Goal: Task Accomplishment & Management: Complete application form

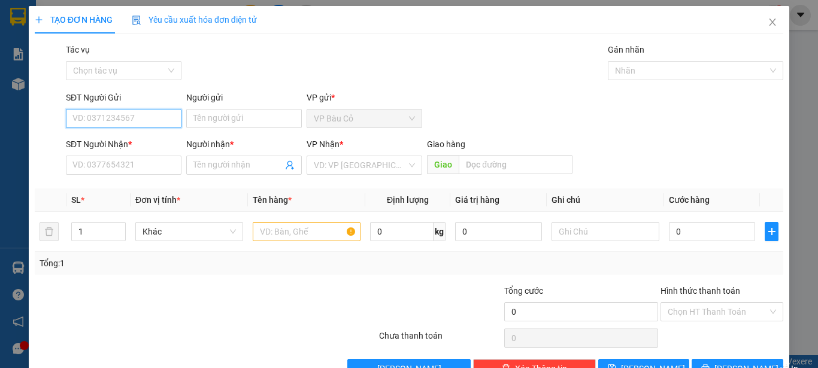
click at [143, 114] on input "SĐT Người Gửi" at bounding box center [124, 118] width 116 height 19
type input "0988045103"
click at [137, 140] on div "0988045103 - ngọc" at bounding box center [122, 142] width 100 height 13
type input "ngọc"
type input "0989288610"
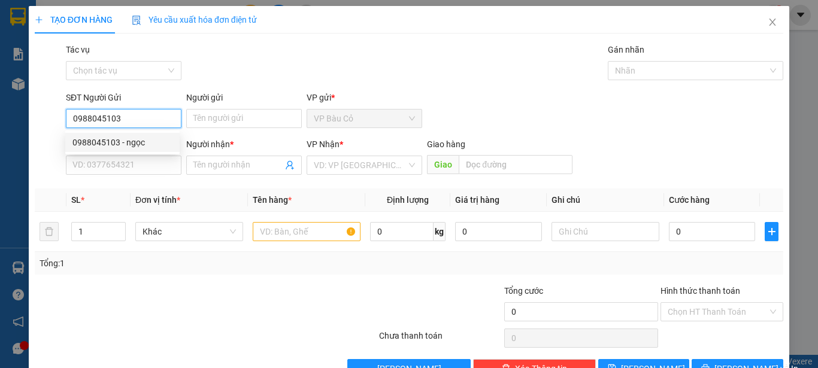
type input "giang"
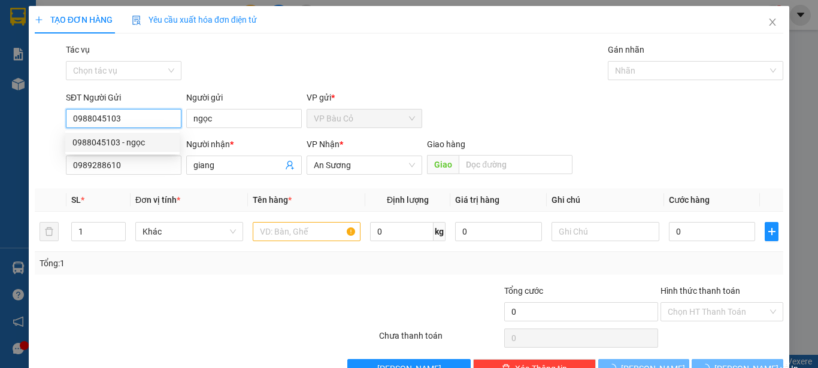
type input "30.000"
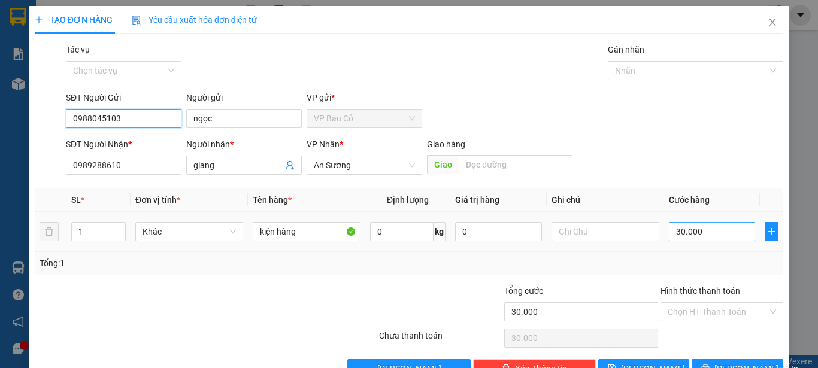
type input "0988045103"
click at [711, 226] on input "30.000" at bounding box center [712, 231] width 86 height 19
type input "4"
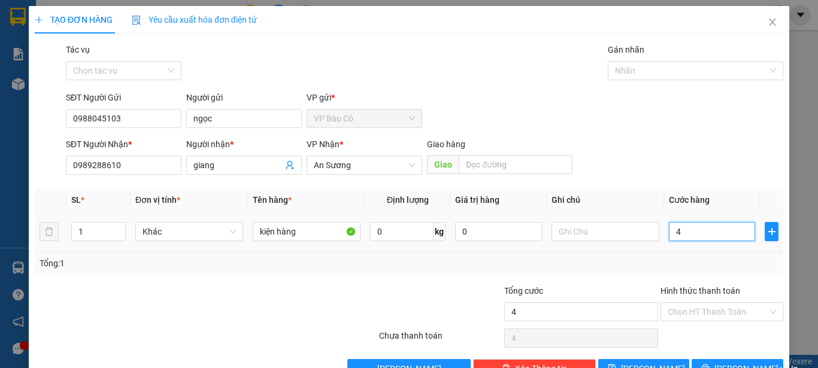
type input "40"
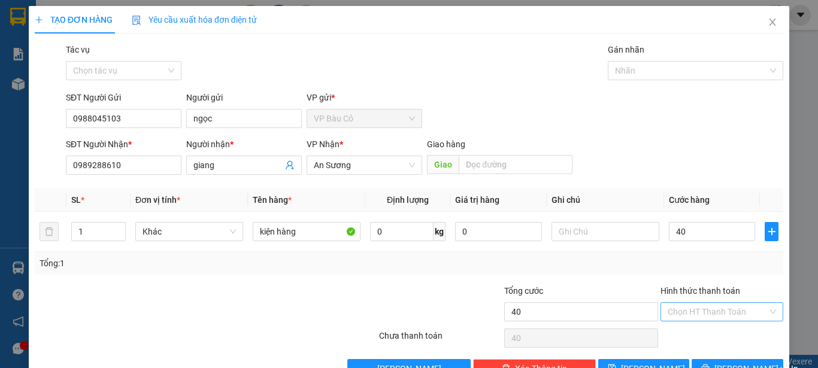
type input "40.000"
click at [752, 306] on input "Hình thức thanh toán" at bounding box center [718, 312] width 100 height 18
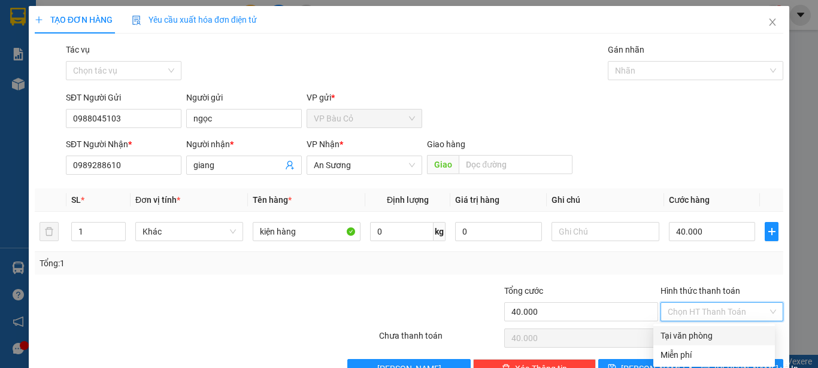
click at [752, 306] on input "Hình thức thanh toán" at bounding box center [718, 312] width 100 height 18
click at [712, 338] on div "Tại văn phòng" at bounding box center [714, 335] width 107 height 13
type input "0"
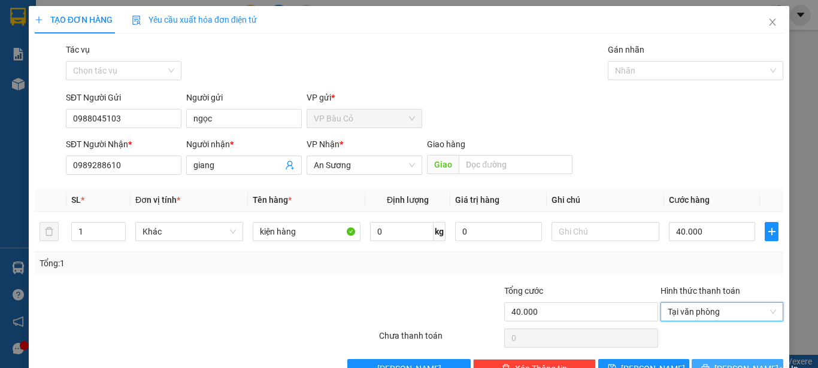
click at [739, 362] on span "[PERSON_NAME] và In" at bounding box center [757, 368] width 84 height 13
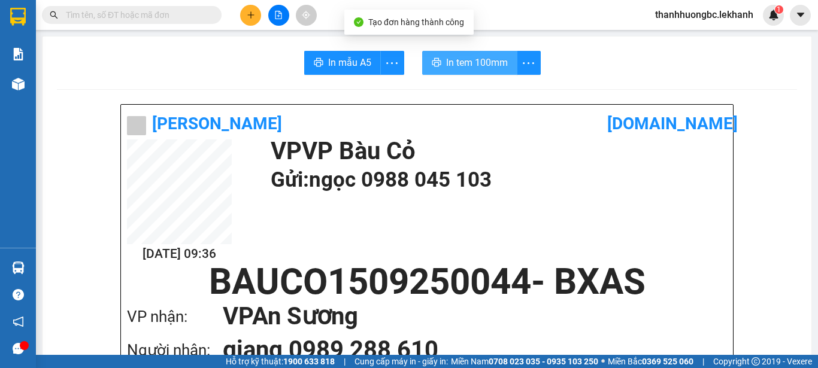
click at [470, 63] on span "In tem 100mm" at bounding box center [477, 62] width 62 height 15
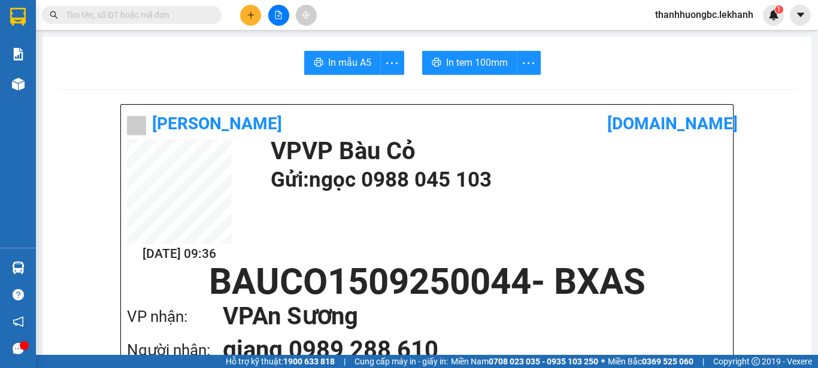
click at [182, 16] on input "text" at bounding box center [136, 14] width 141 height 13
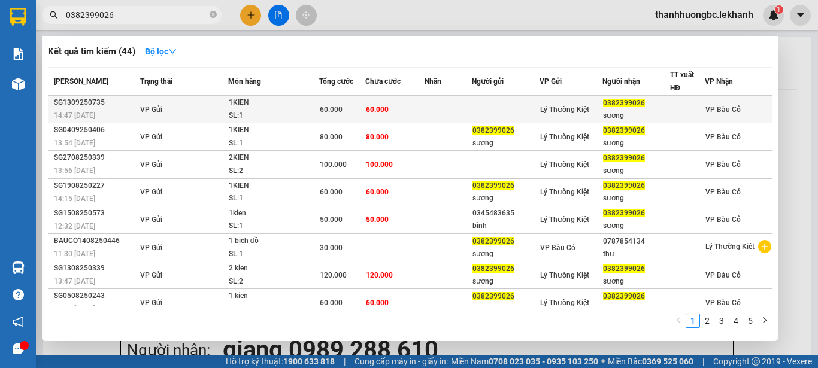
type input "0382399026"
click at [433, 119] on td at bounding box center [448, 110] width 47 height 28
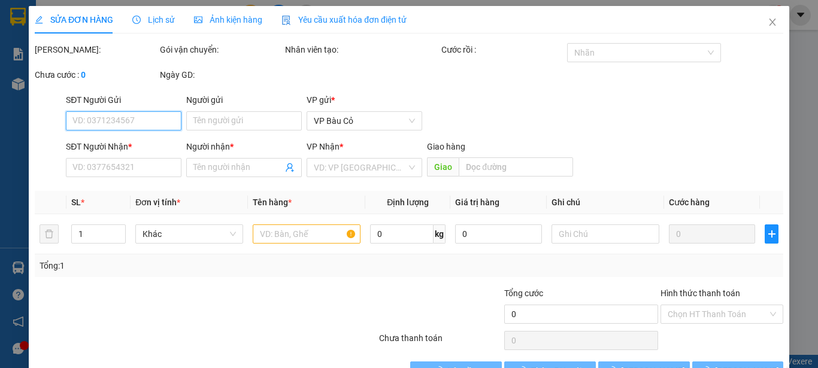
type input "0382399026"
type input "sương"
type input "60.000"
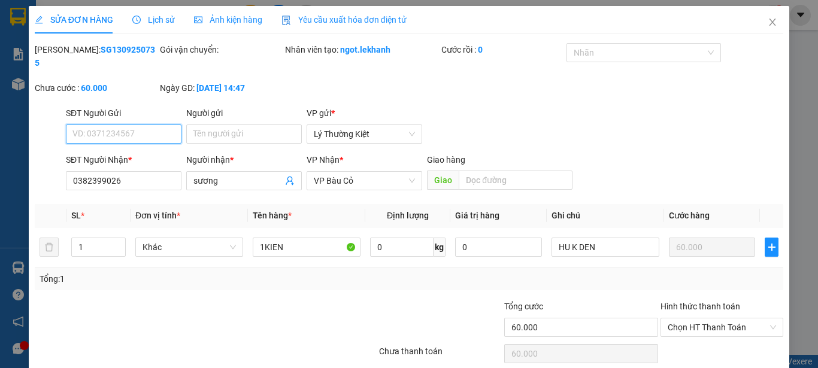
scroll to position [36, 0]
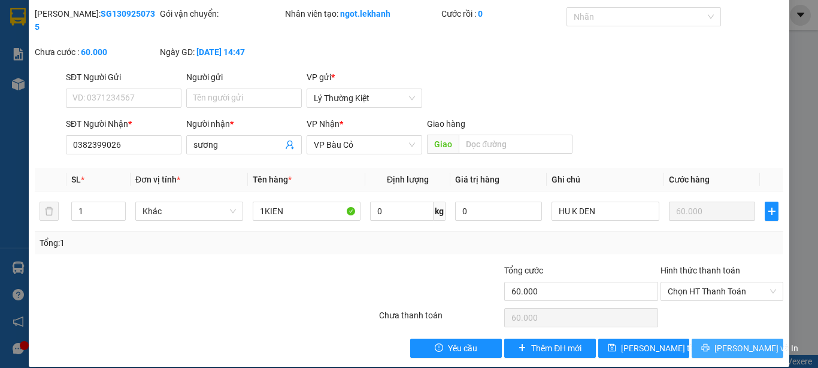
click at [719, 342] on span "[PERSON_NAME] và In" at bounding box center [757, 348] width 84 height 13
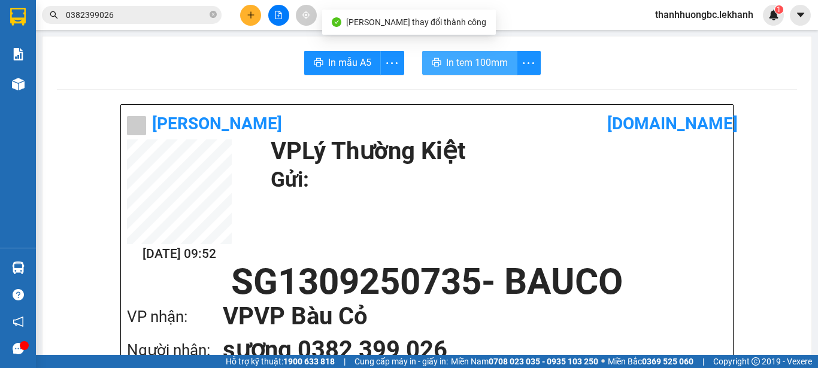
click at [477, 63] on span "In tem 100mm" at bounding box center [477, 62] width 62 height 15
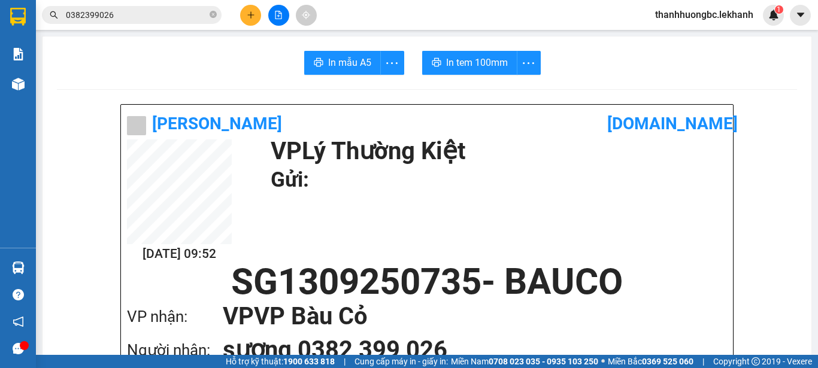
click at [176, 18] on input "0382399026" at bounding box center [136, 14] width 141 height 13
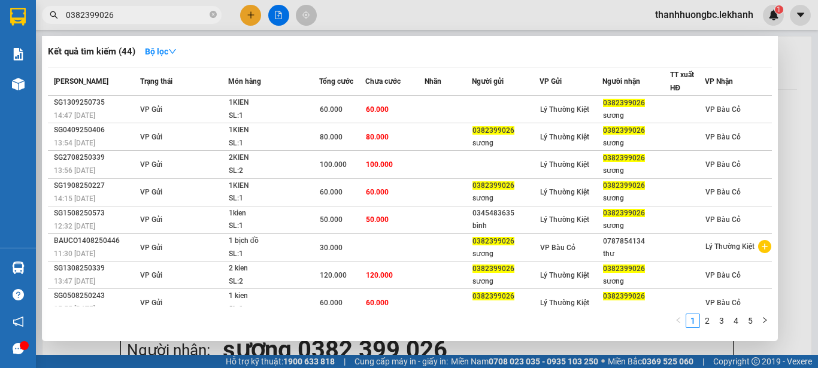
click at [260, 10] on div at bounding box center [409, 184] width 818 height 368
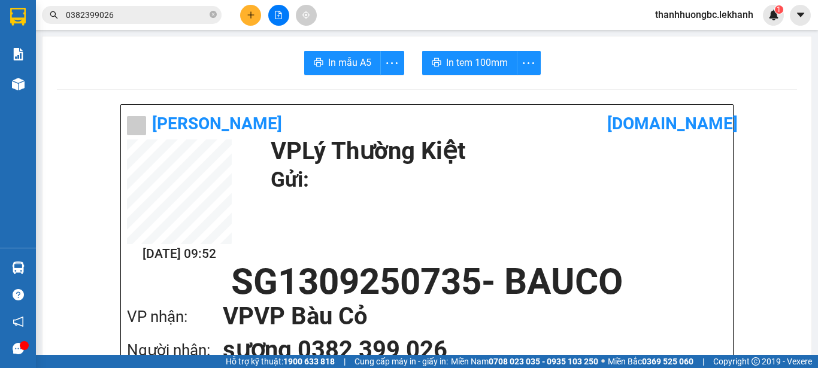
click at [188, 9] on input "0382399026" at bounding box center [136, 14] width 141 height 13
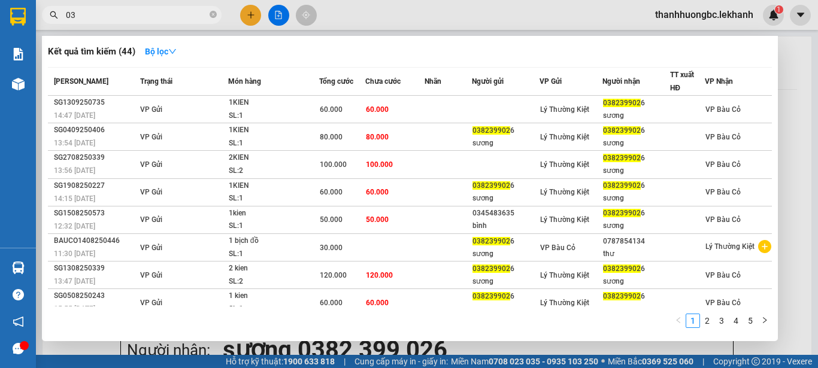
type input "0"
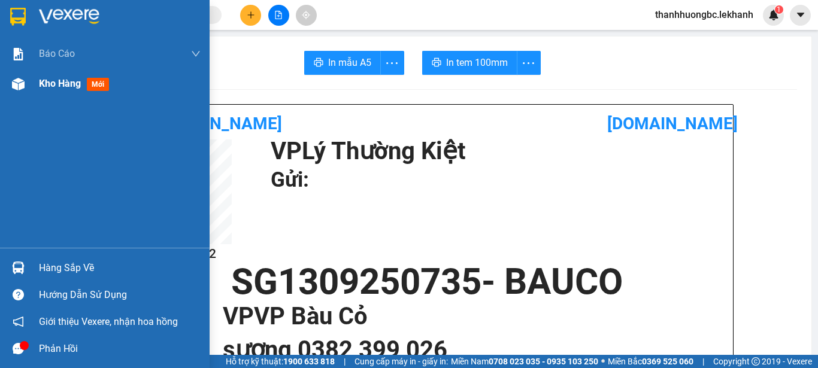
click at [12, 83] on img at bounding box center [18, 84] width 13 height 13
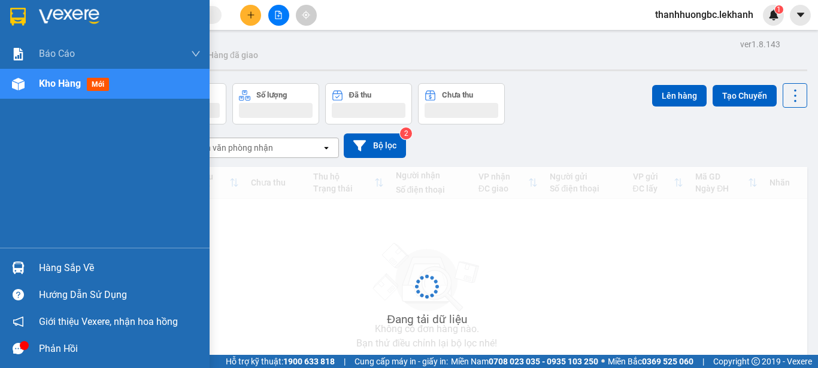
click at [10, 78] on div at bounding box center [18, 84] width 21 height 21
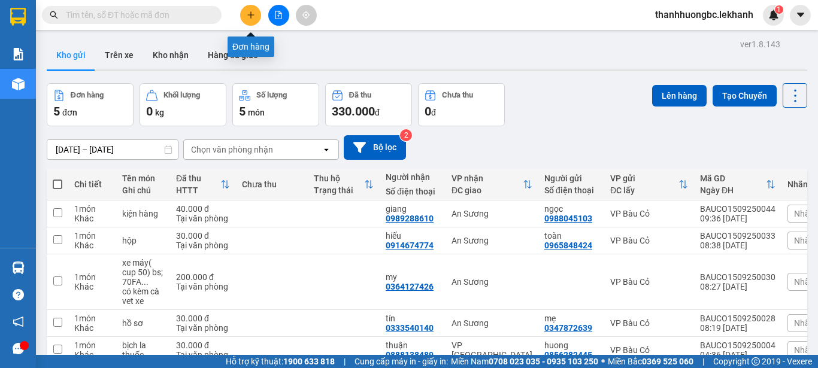
click at [249, 22] on button at bounding box center [250, 15] width 21 height 21
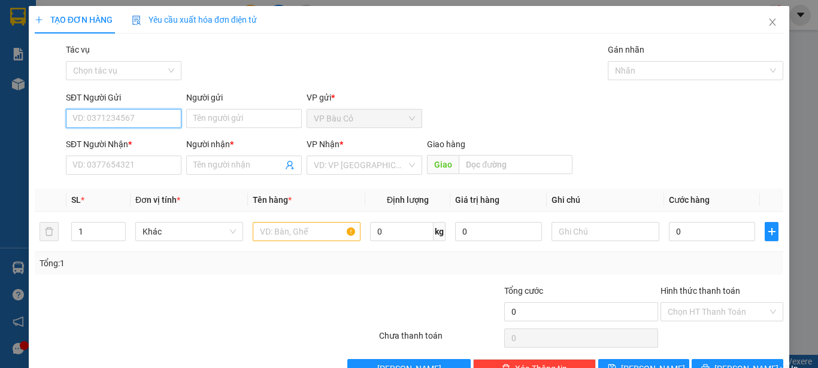
click at [115, 110] on input "SĐT Người Gửi" at bounding box center [124, 118] width 116 height 19
type input "0907811368"
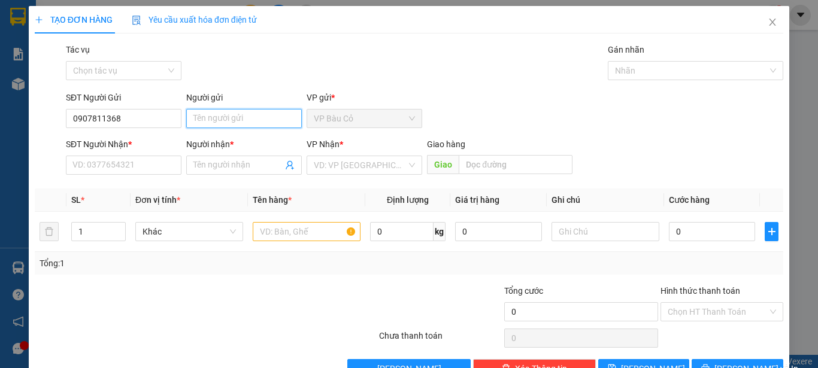
click at [220, 117] on input "Người gửi" at bounding box center [244, 118] width 116 height 19
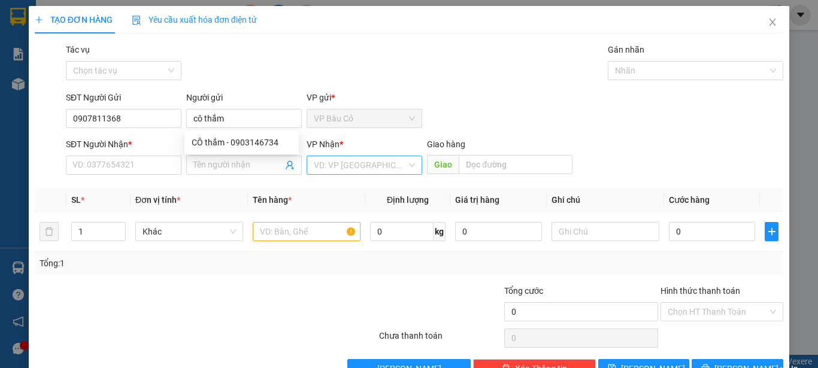
click at [338, 161] on input "search" at bounding box center [360, 165] width 93 height 18
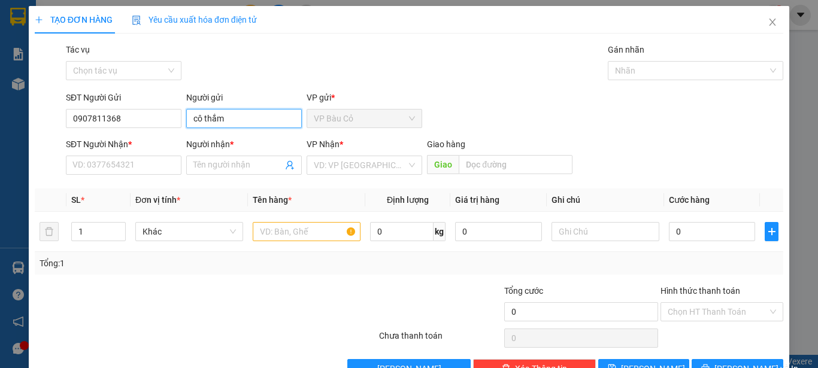
drag, startPoint x: 201, startPoint y: 116, endPoint x: 238, endPoint y: 115, distance: 36.5
click at [238, 115] on input "cô thắm" at bounding box center [244, 118] width 116 height 19
type input "cô thuỷ"
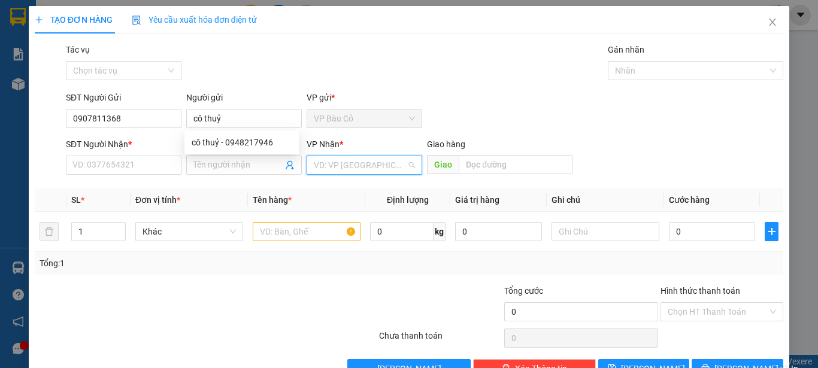
click at [351, 161] on input "search" at bounding box center [360, 165] width 93 height 18
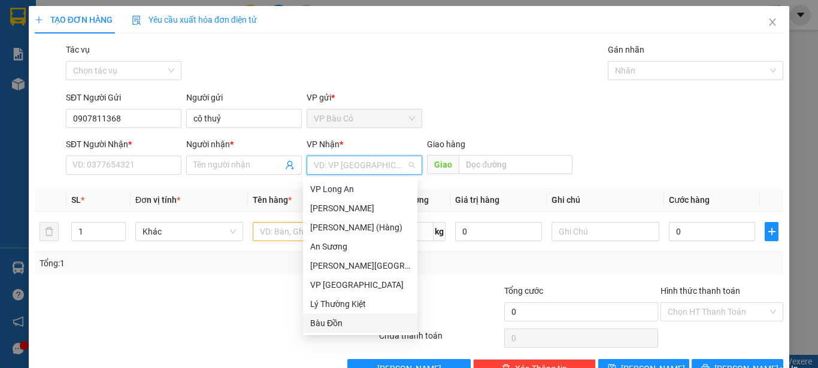
click at [336, 322] on div "Bàu Đồn" at bounding box center [360, 323] width 100 height 13
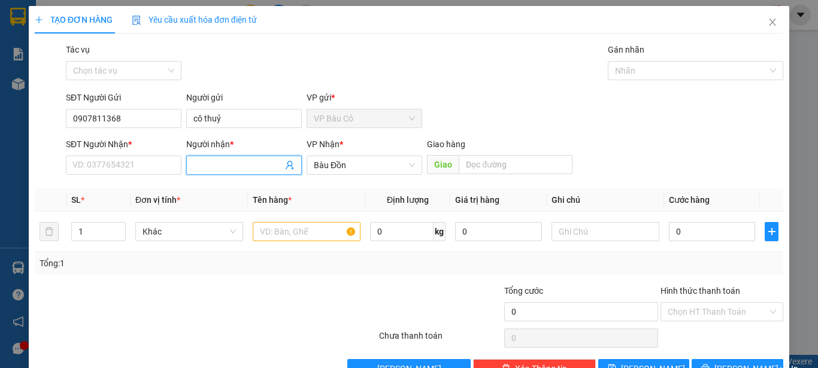
click at [225, 166] on input "Người nhận *" at bounding box center [237, 165] width 89 height 13
type input "thuý"
click at [299, 229] on input "text" at bounding box center [307, 231] width 108 height 19
type input "d"
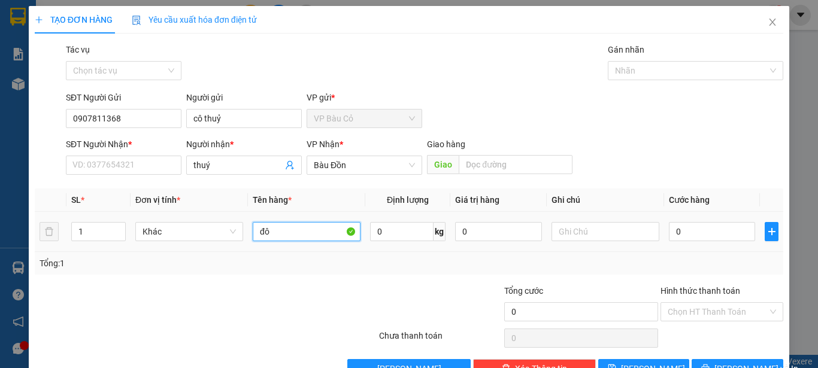
type input "đ"
type input "2 nón bơi"
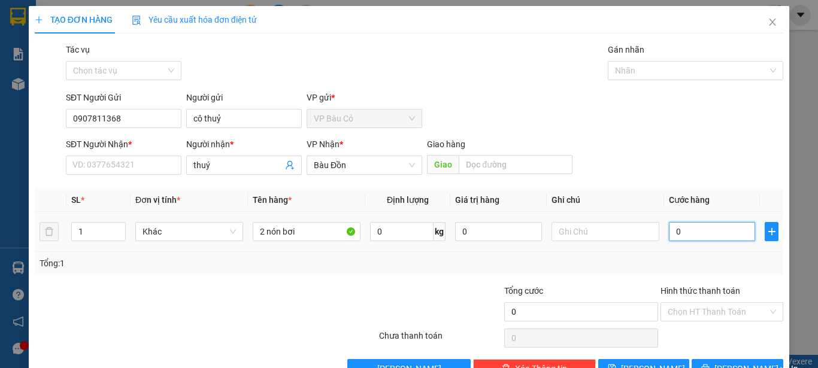
click at [716, 232] on input "0" at bounding box center [712, 231] width 86 height 19
type input "3"
type input "30"
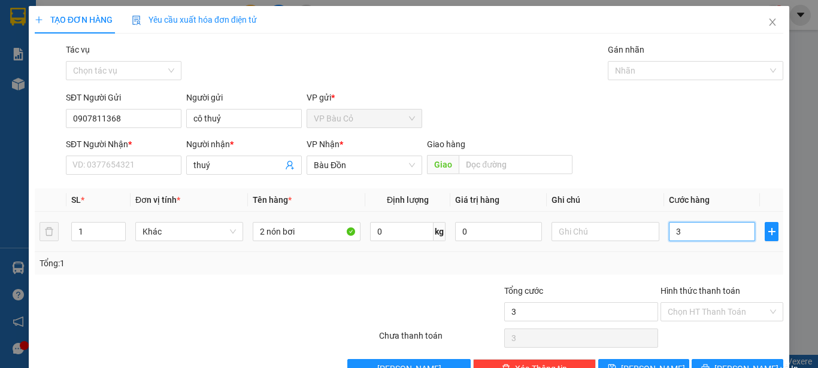
type input "30"
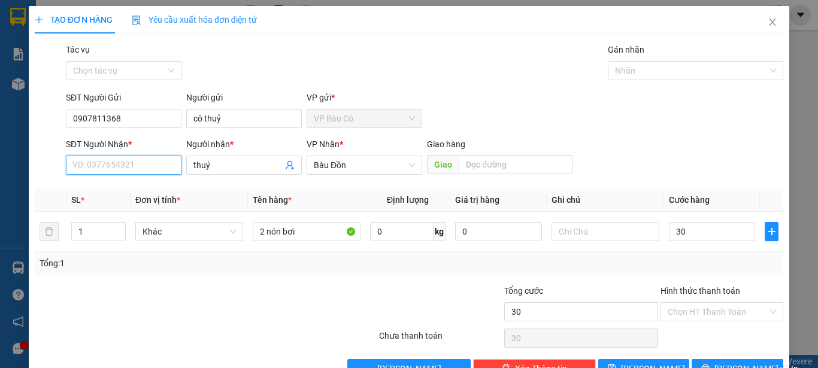
type input "30.000"
click at [156, 165] on input "SĐT Người Nhận *" at bounding box center [124, 165] width 116 height 19
type input "0979531932"
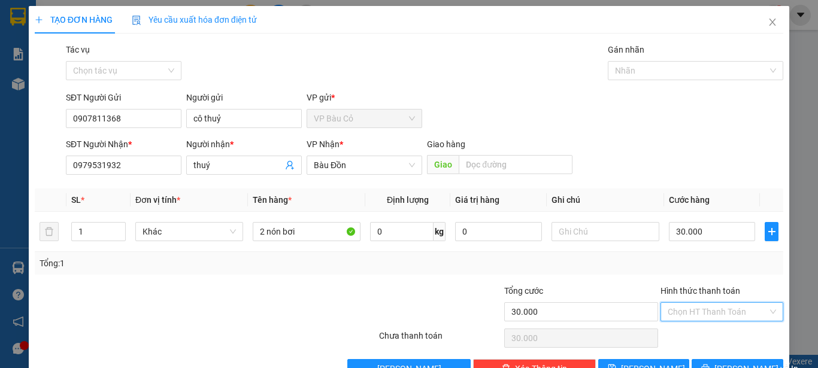
click at [718, 311] on input "Hình thức thanh toán" at bounding box center [718, 312] width 100 height 18
click at [710, 338] on div "Tại văn phòng" at bounding box center [714, 335] width 107 height 13
type input "0"
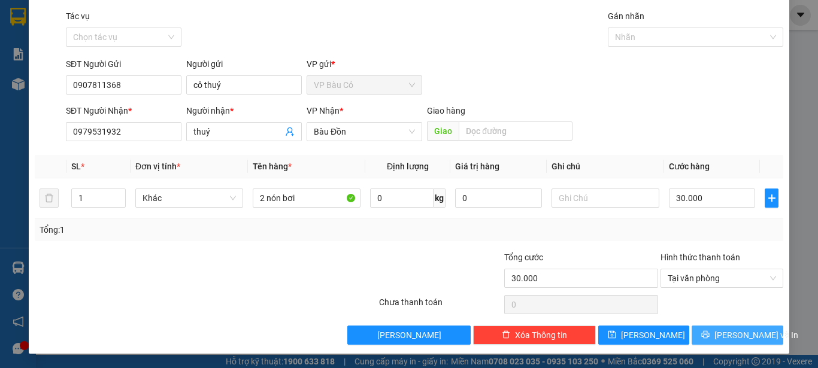
drag, startPoint x: 735, startPoint y: 338, endPoint x: 670, endPoint y: 310, distance: 71.1
click at [741, 338] on span "[PERSON_NAME] và In" at bounding box center [757, 335] width 84 height 13
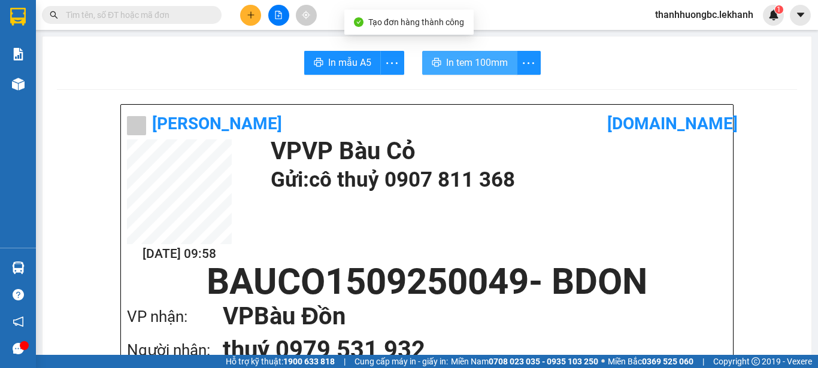
click at [489, 70] on span "In tem 100mm" at bounding box center [477, 62] width 62 height 15
